Goal: Check status

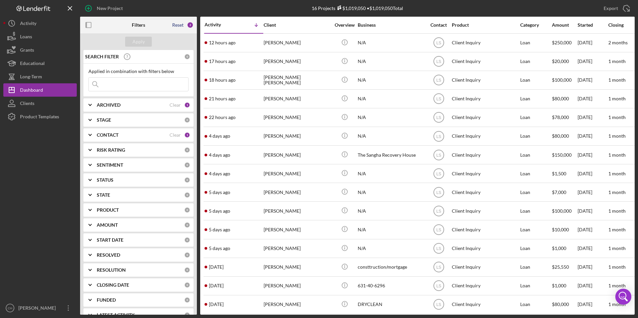
click at [179, 26] on div "Reset" at bounding box center [177, 24] width 11 height 5
click at [144, 40] on div "Apply" at bounding box center [139, 42] width 12 height 10
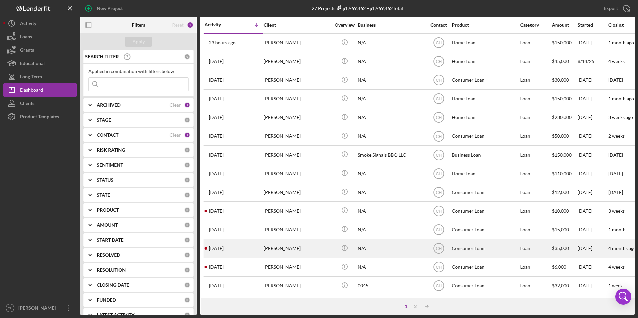
click at [285, 247] on div "[PERSON_NAME]" at bounding box center [297, 249] width 67 height 18
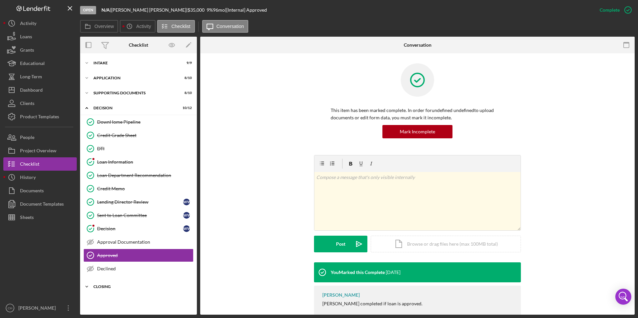
click at [105, 285] on div "Icon/Expander Closing 0 / 7" at bounding box center [138, 286] width 117 height 13
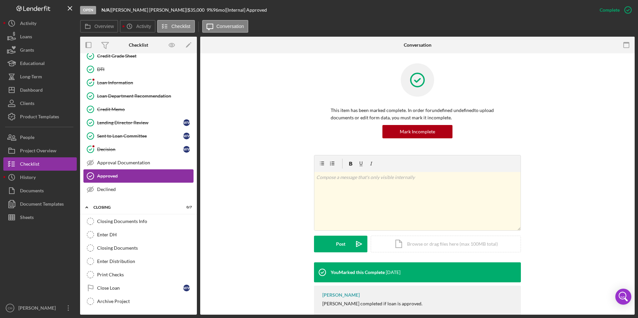
click at [124, 181] on link "Approved Approved" at bounding box center [138, 176] width 110 height 13
click at [129, 179] on div "Approved" at bounding box center [145, 176] width 96 height 5
click at [116, 147] on div "Decision" at bounding box center [140, 149] width 86 height 5
